Goal: Transaction & Acquisition: Book appointment/travel/reservation

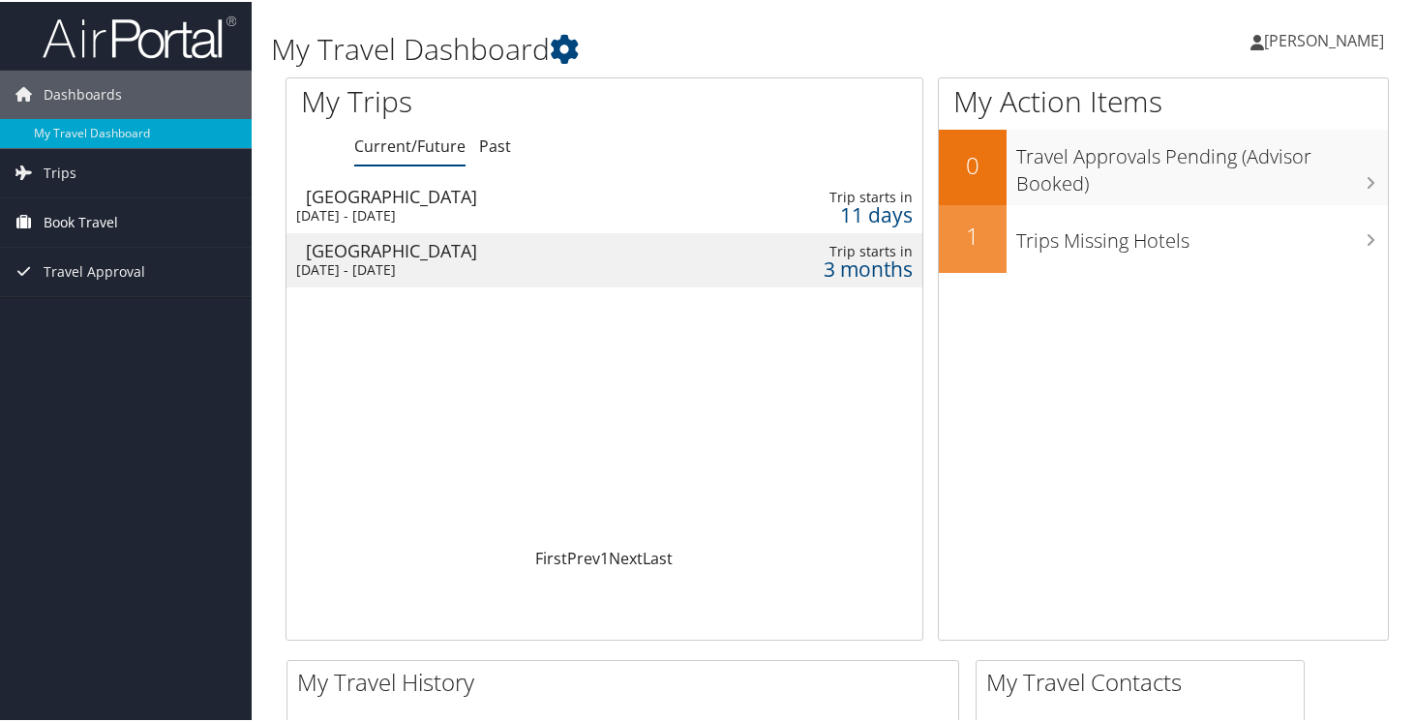
click at [102, 215] on span "Book Travel" at bounding box center [81, 221] width 75 height 48
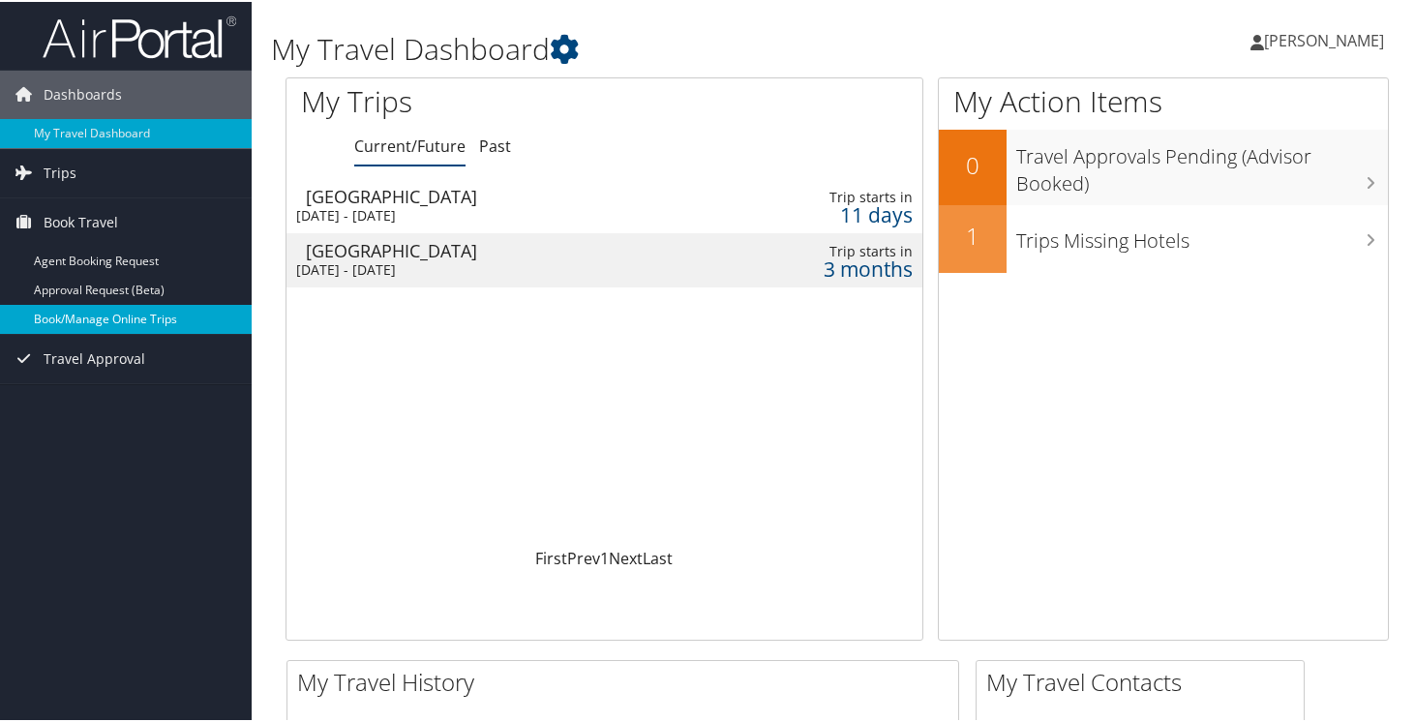
click at [129, 313] on link "Book/Manage Online Trips" at bounding box center [126, 317] width 252 height 29
